Goal: Use online tool/utility: Utilize a website feature to perform a specific function

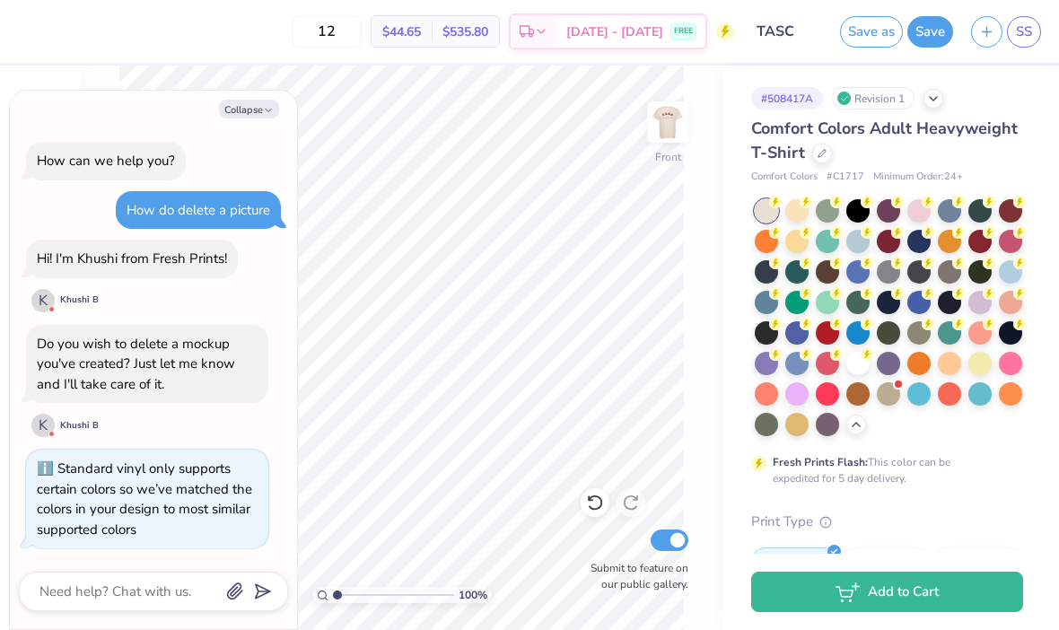
click at [242, 104] on button "Collapse" at bounding box center [249, 109] width 60 height 19
type textarea "x"
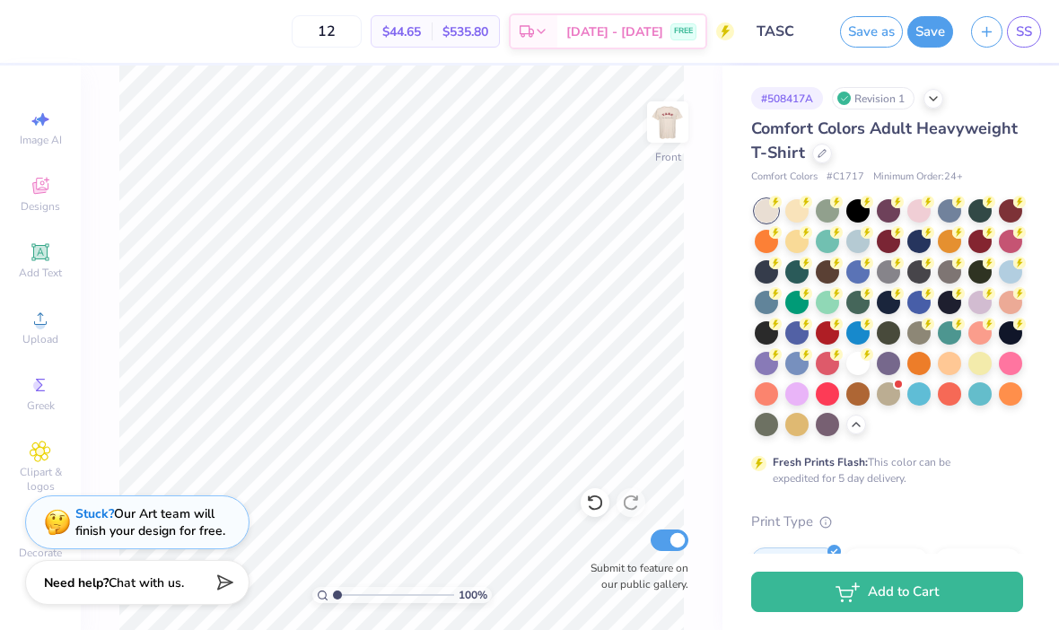
click at [327, 38] on input "12" at bounding box center [327, 31] width 70 height 32
click at [344, 39] on input "12" at bounding box center [327, 31] width 70 height 32
type input "1"
type input "12"
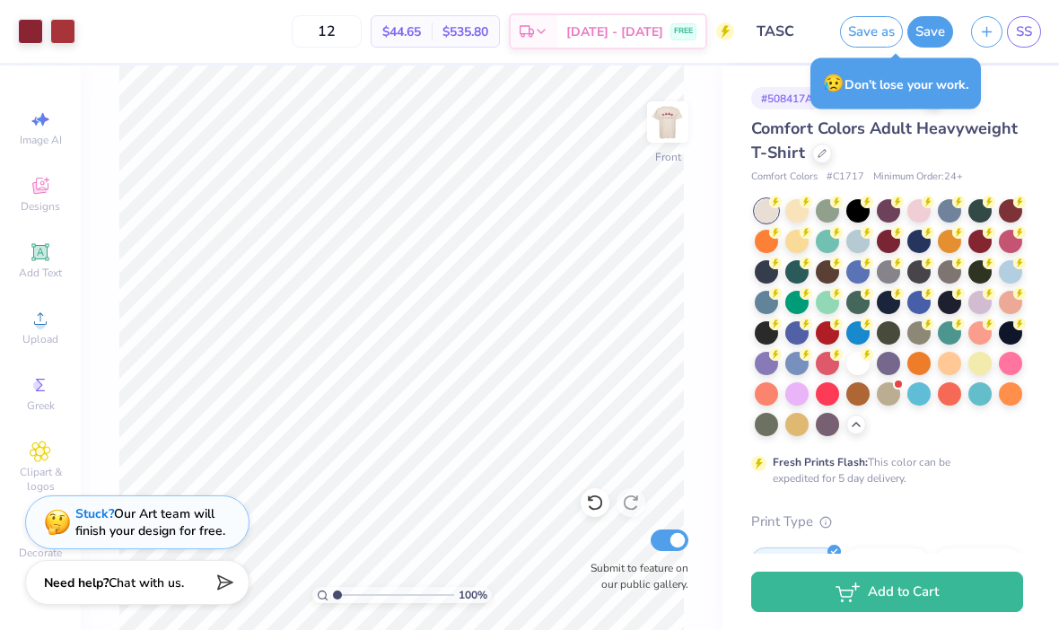
click at [666, 140] on img at bounding box center [668, 122] width 36 height 36
click at [661, 131] on img at bounding box center [668, 122] width 36 height 36
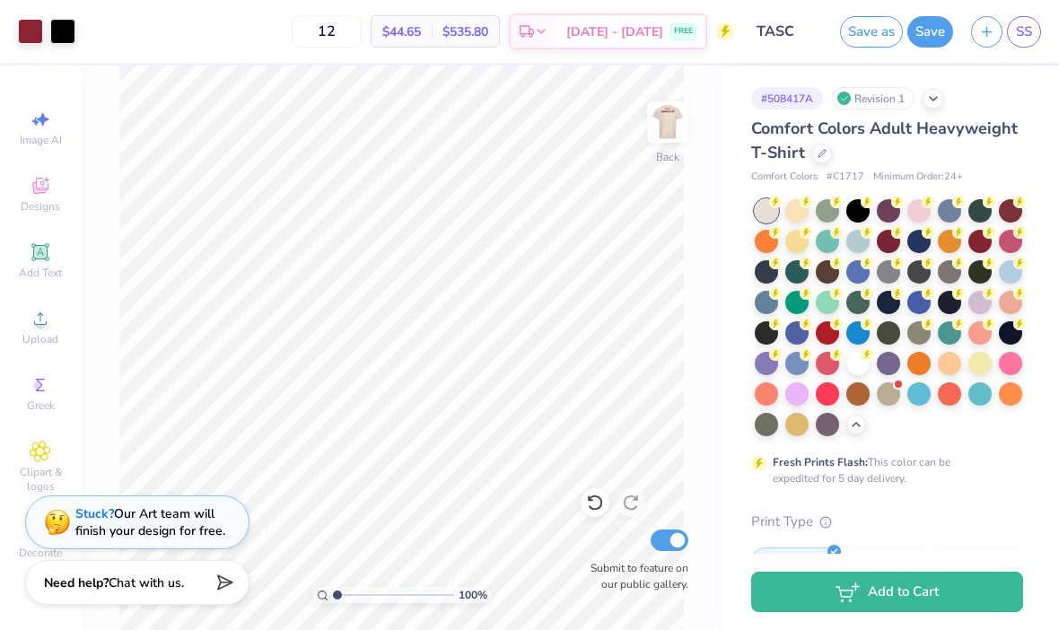
click at [674, 120] on img at bounding box center [668, 122] width 36 height 36
click at [675, 105] on img at bounding box center [668, 122] width 36 height 36
click at [664, 131] on img at bounding box center [668, 122] width 36 height 36
click at [686, 124] on img at bounding box center [668, 122] width 36 height 36
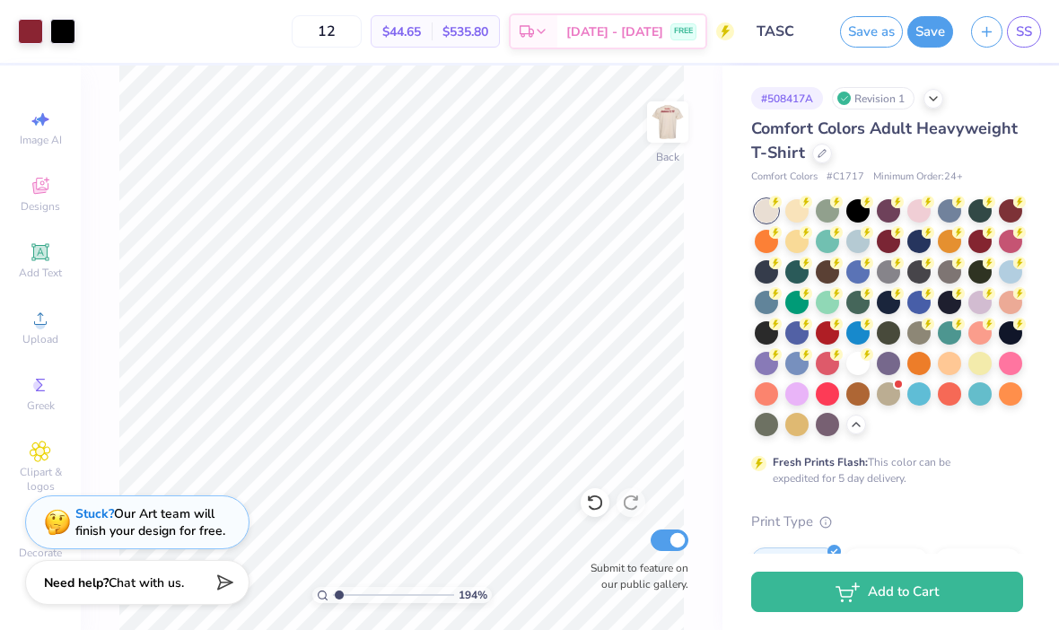
type input "1"
